Goal: Use online tool/utility: Use online tool/utility

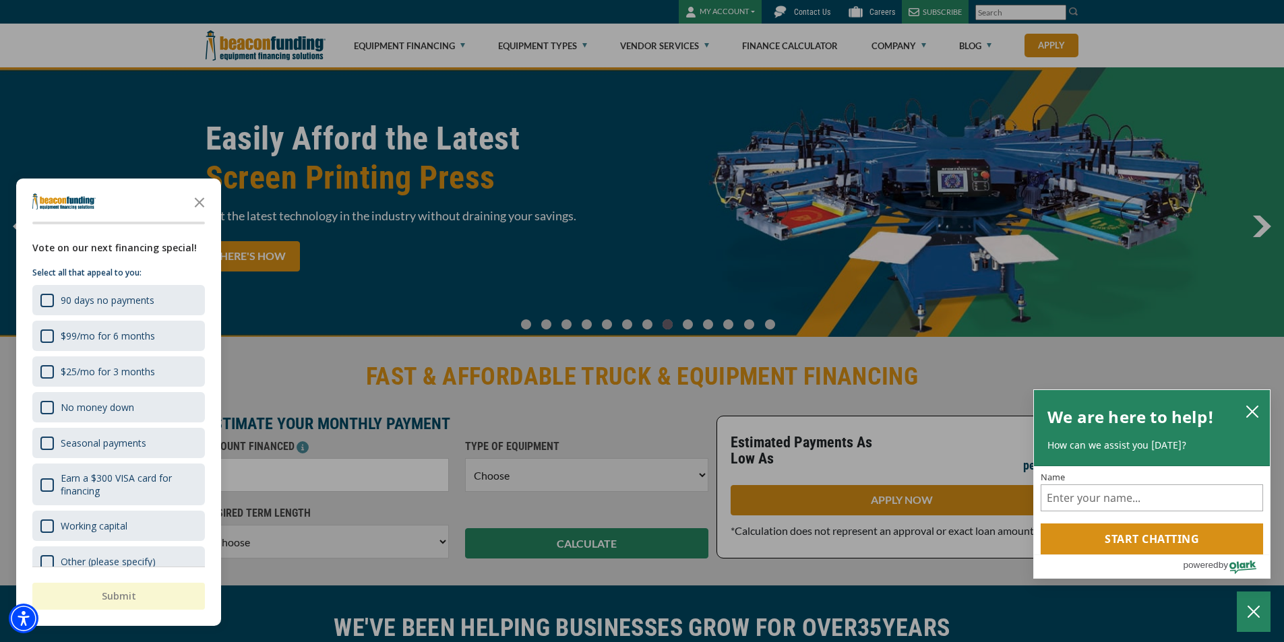
drag, startPoint x: 466, startPoint y: 111, endPoint x: 452, endPoint y: 123, distance: 18.1
click at [466, 111] on div "button" at bounding box center [642, 321] width 1284 height 642
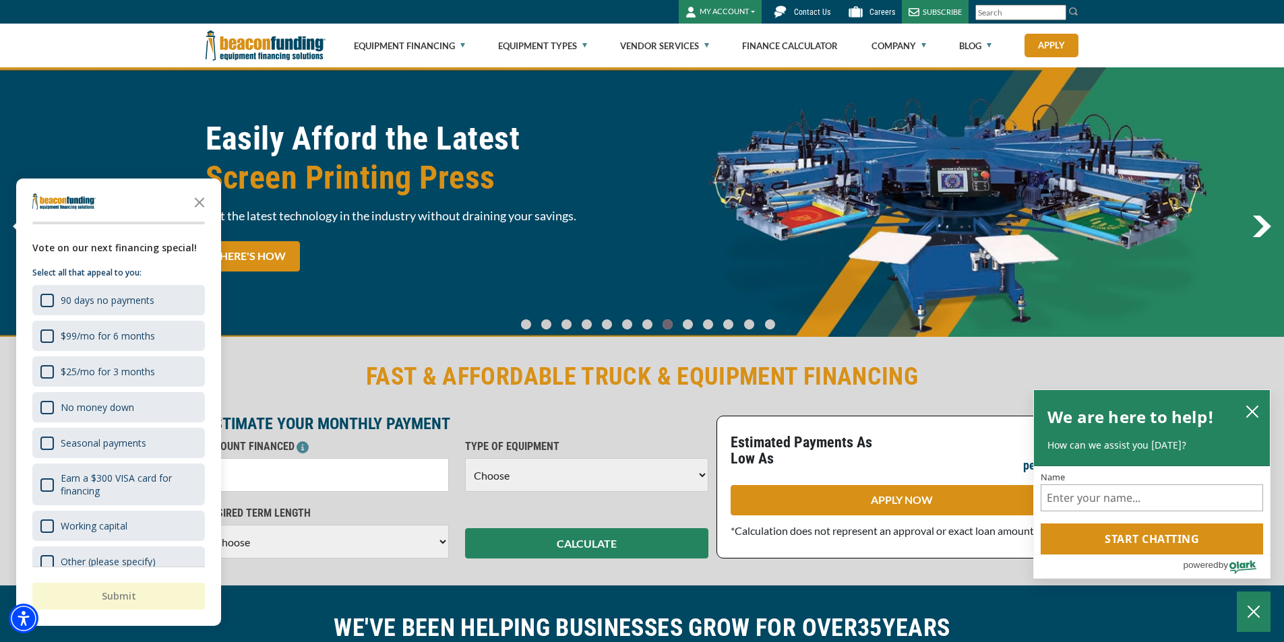
click at [209, 204] on icon "Close the survey" at bounding box center [199, 201] width 27 height 27
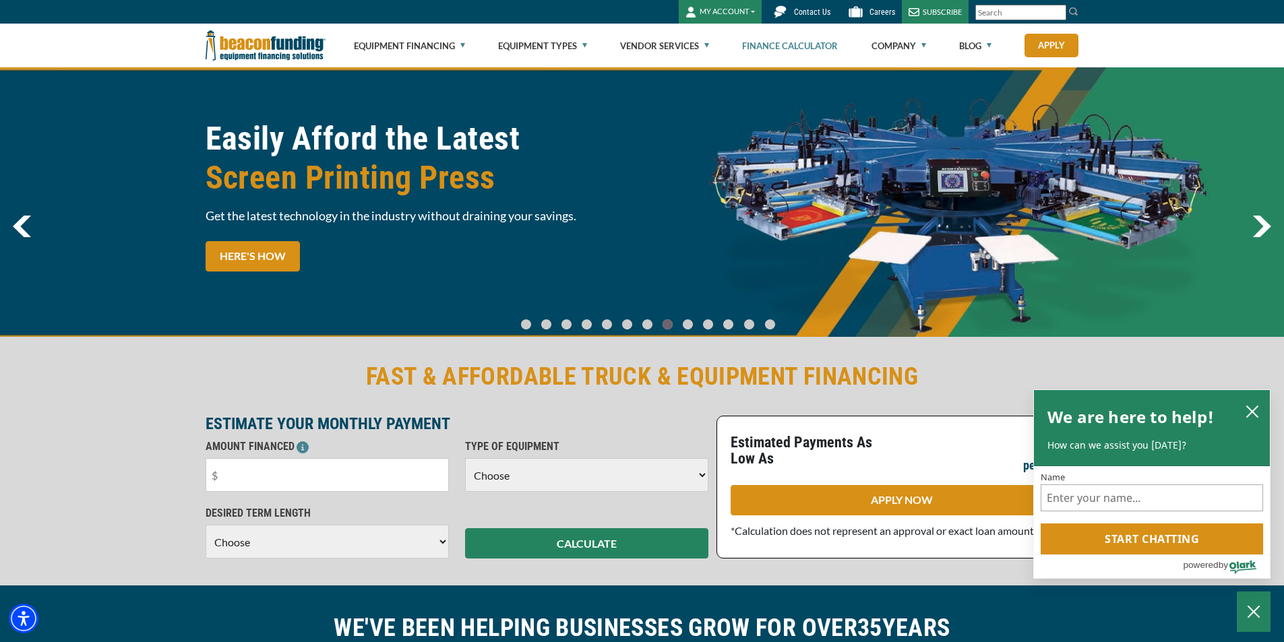
click at [806, 53] on link "Finance Calculator" at bounding box center [790, 45] width 96 height 43
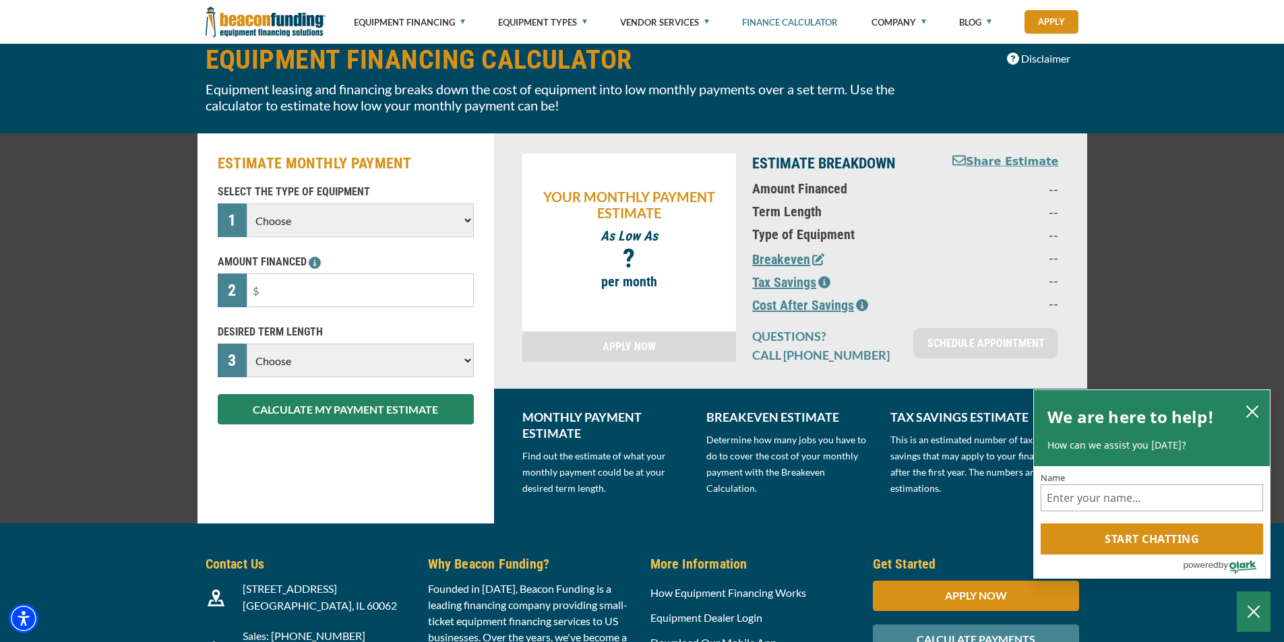
scroll to position [67, 0]
